Goal: Navigation & Orientation: Find specific page/section

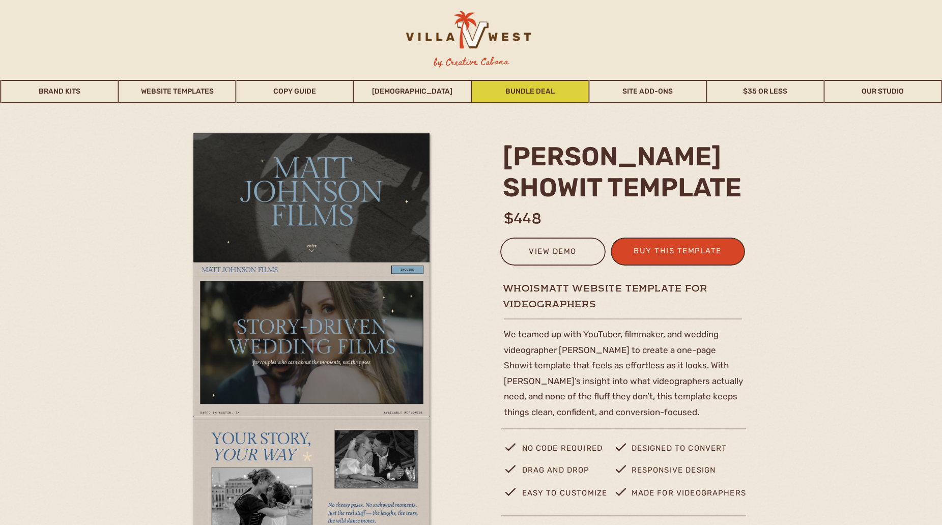
click at [499, 92] on link "Bundle Deal" at bounding box center [530, 91] width 117 height 23
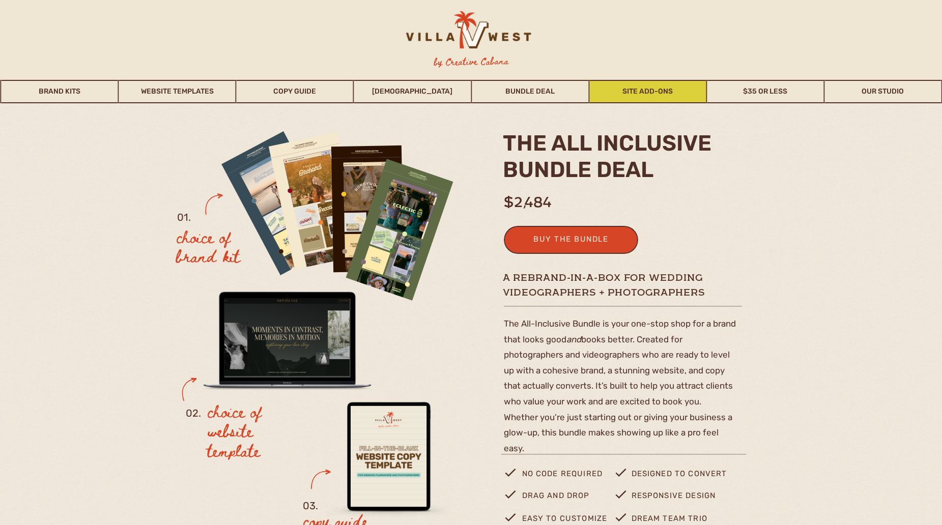
click at [667, 90] on link "Site Add-Ons" at bounding box center [647, 91] width 117 height 23
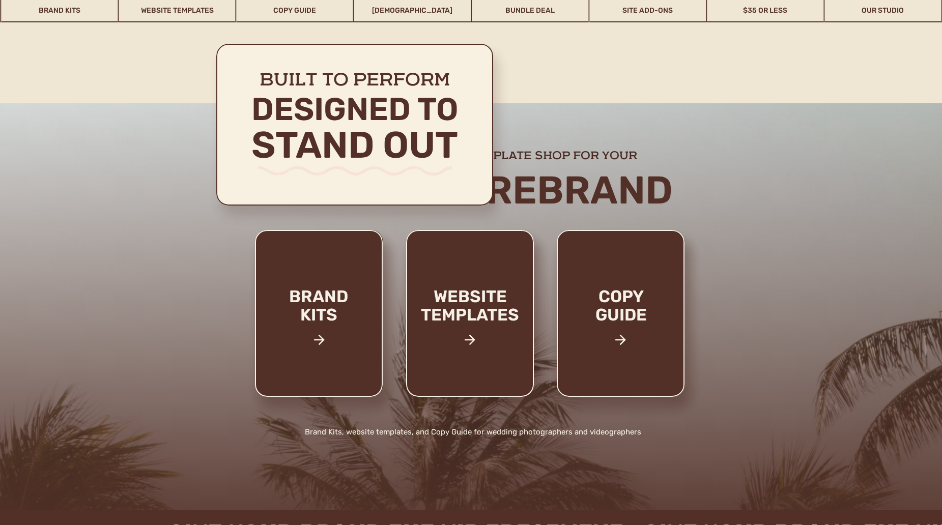
scroll to position [5234, 0]
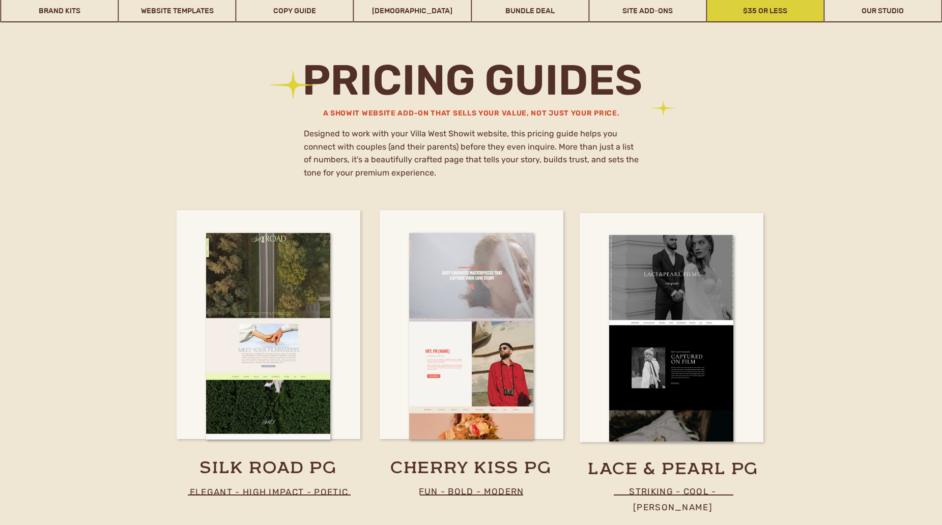
click at [787, 10] on link "$35 or Less" at bounding box center [765, 10] width 117 height 23
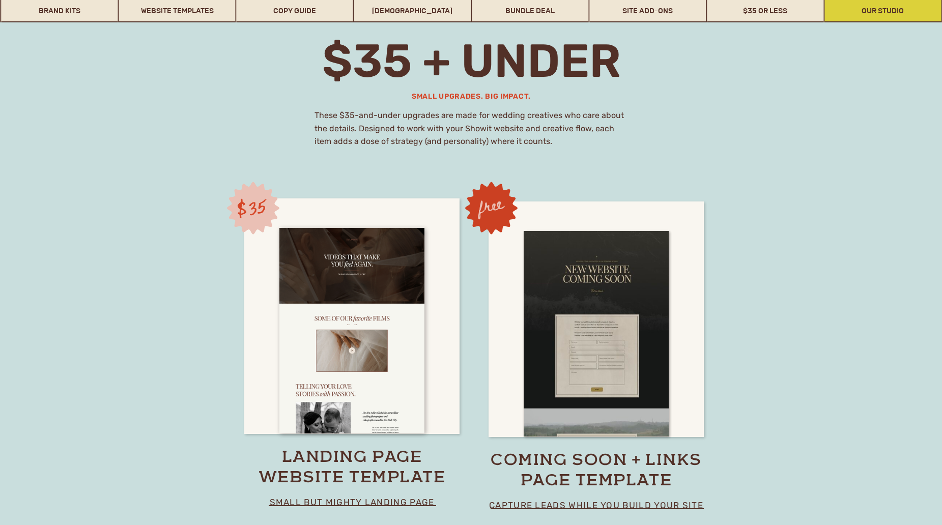
click at [861, 10] on link "Our Studio" at bounding box center [882, 10] width 117 height 23
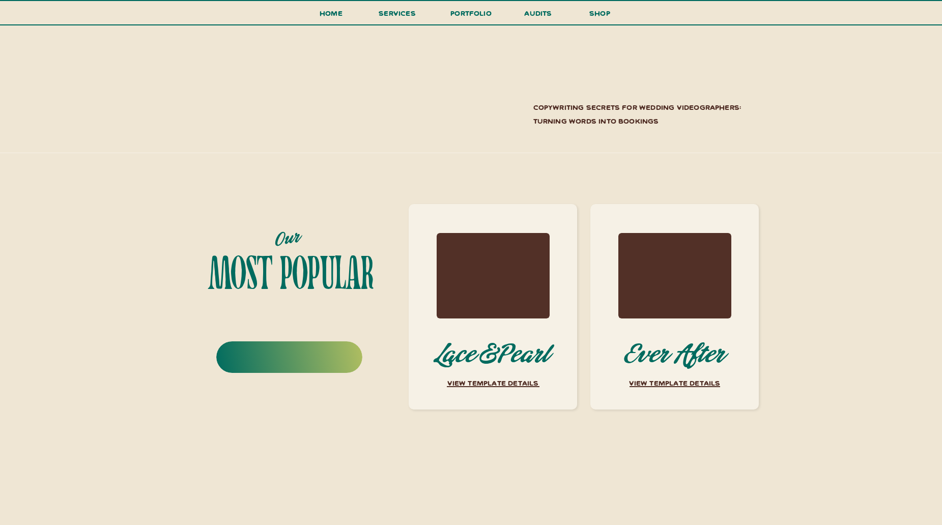
scroll to position [4173, 0]
